Goal: Book appointment/travel/reservation

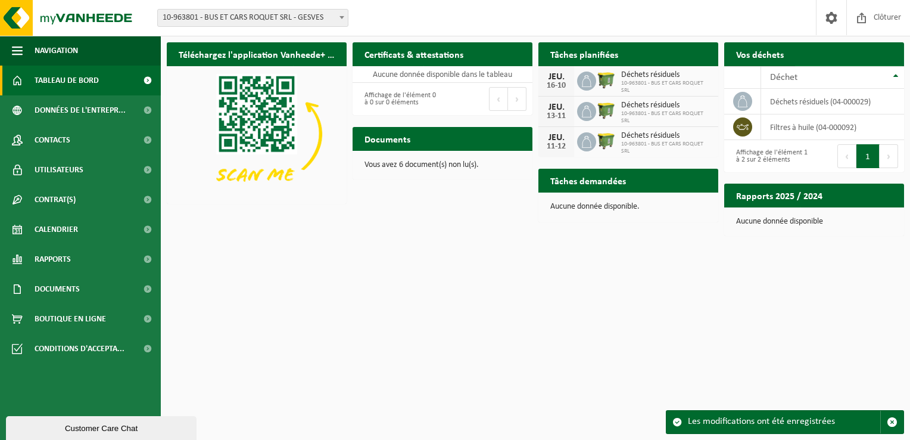
click at [882, 66] on span at bounding box center [891, 78] width 24 height 24
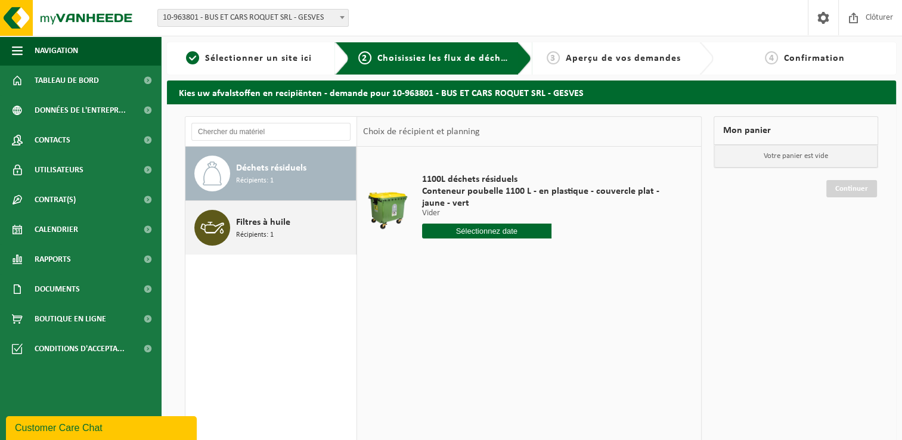
click at [255, 223] on span "Filtres à huile" at bounding box center [263, 222] width 54 height 14
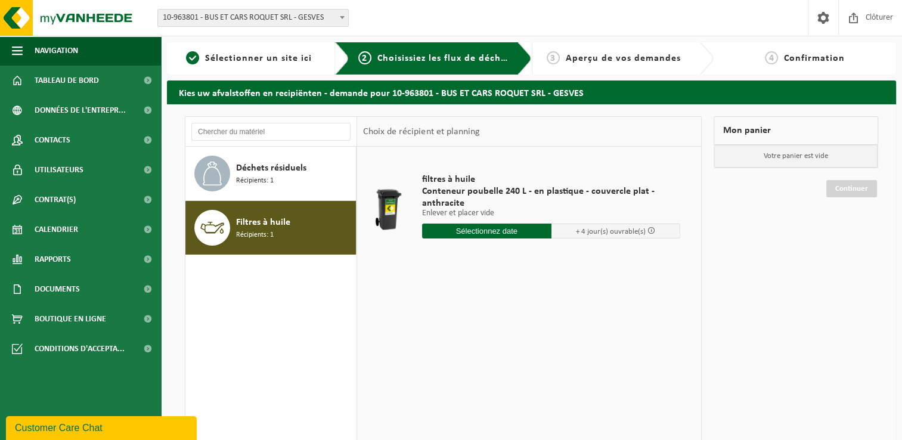
click at [473, 229] on input "text" at bounding box center [486, 230] width 129 height 15
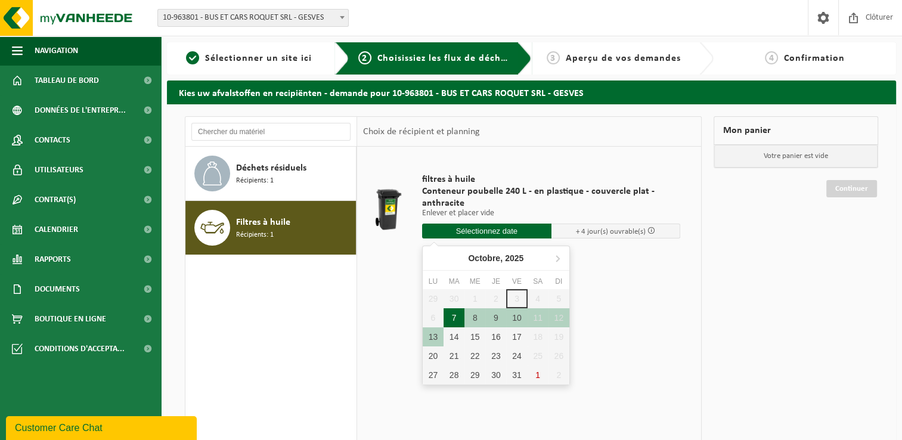
click at [456, 318] on div "7" at bounding box center [453, 317] width 21 height 19
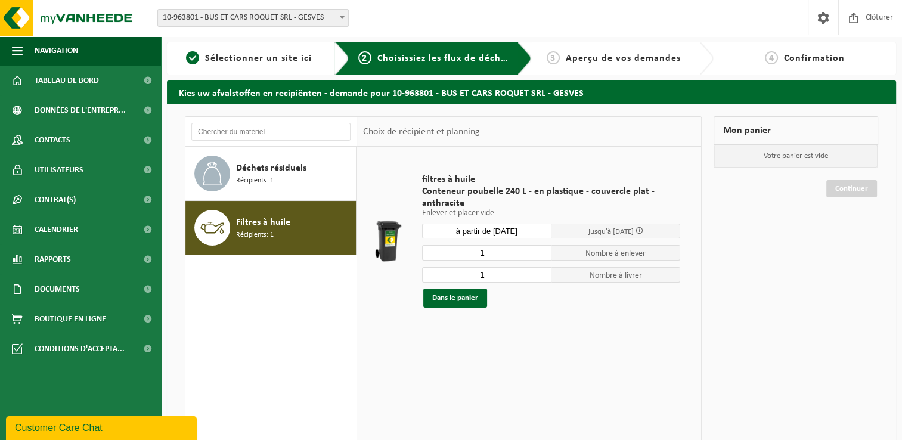
click at [642, 230] on span at bounding box center [639, 230] width 8 height 8
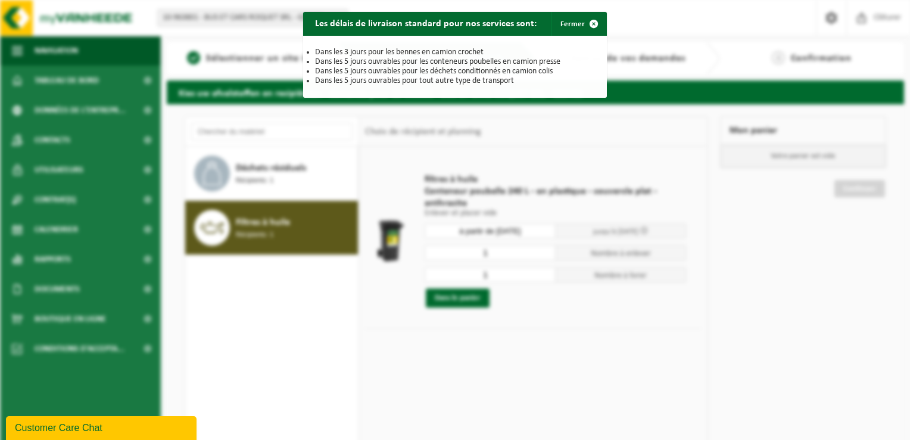
click at [646, 230] on div "Les délais de livraison standard pour nos services sont: Fermer Dans les 3 jour…" at bounding box center [455, 220] width 910 height 440
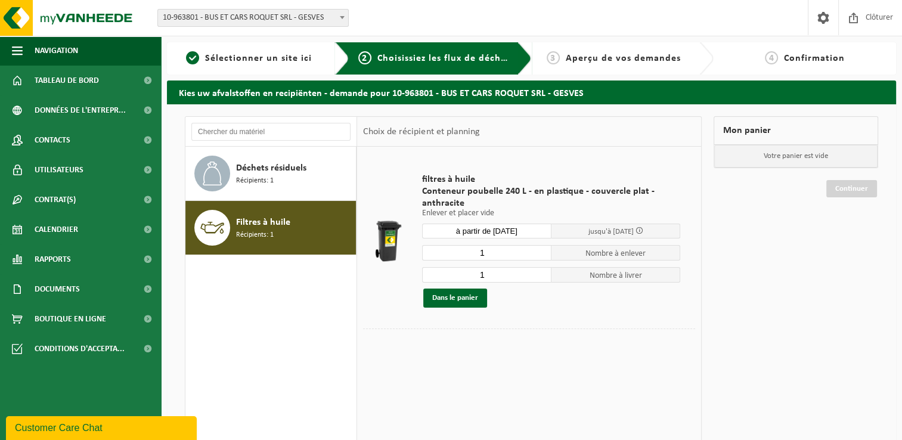
click at [642, 231] on span at bounding box center [639, 230] width 8 height 8
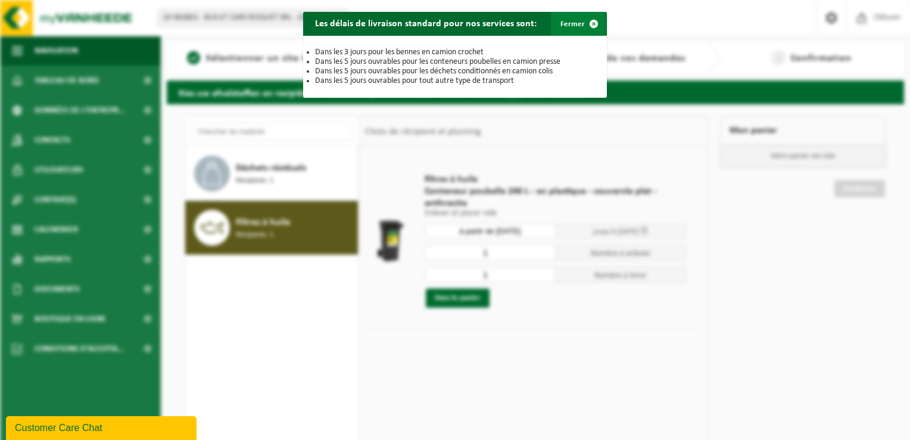
click at [586, 25] on span "button" at bounding box center [594, 24] width 24 height 24
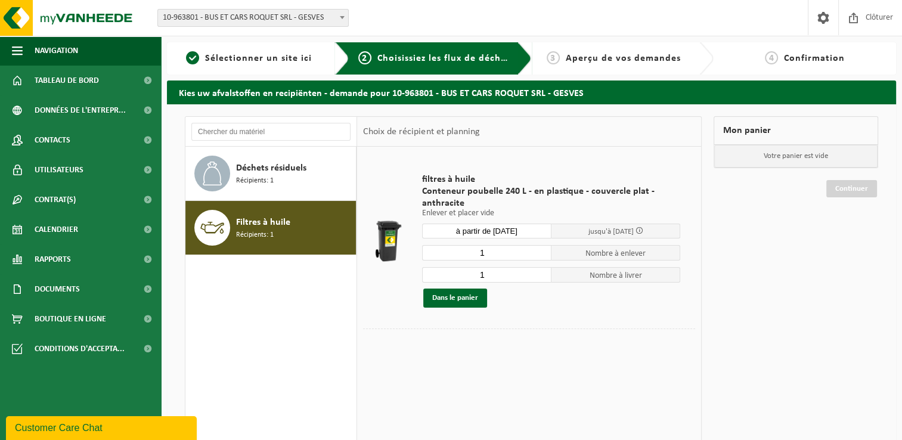
click at [535, 231] on input "à partir de 2025-10-07" at bounding box center [486, 230] width 129 height 15
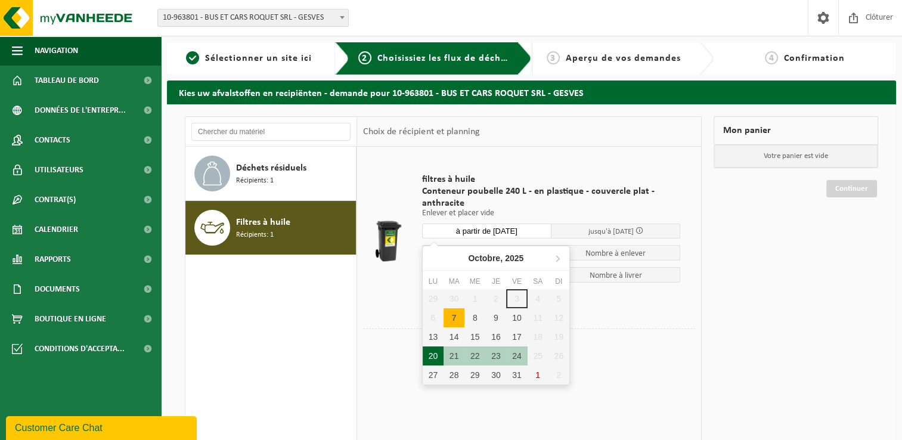
click at [433, 352] on div "20" at bounding box center [432, 355] width 21 height 19
type input "à partir de 2025-10-20"
click at [537, 232] on input "à partir de 2025-10-20" at bounding box center [486, 230] width 129 height 15
click at [668, 344] on div at bounding box center [529, 337] width 332 height 18
